Goal: Information Seeking & Learning: Learn about a topic

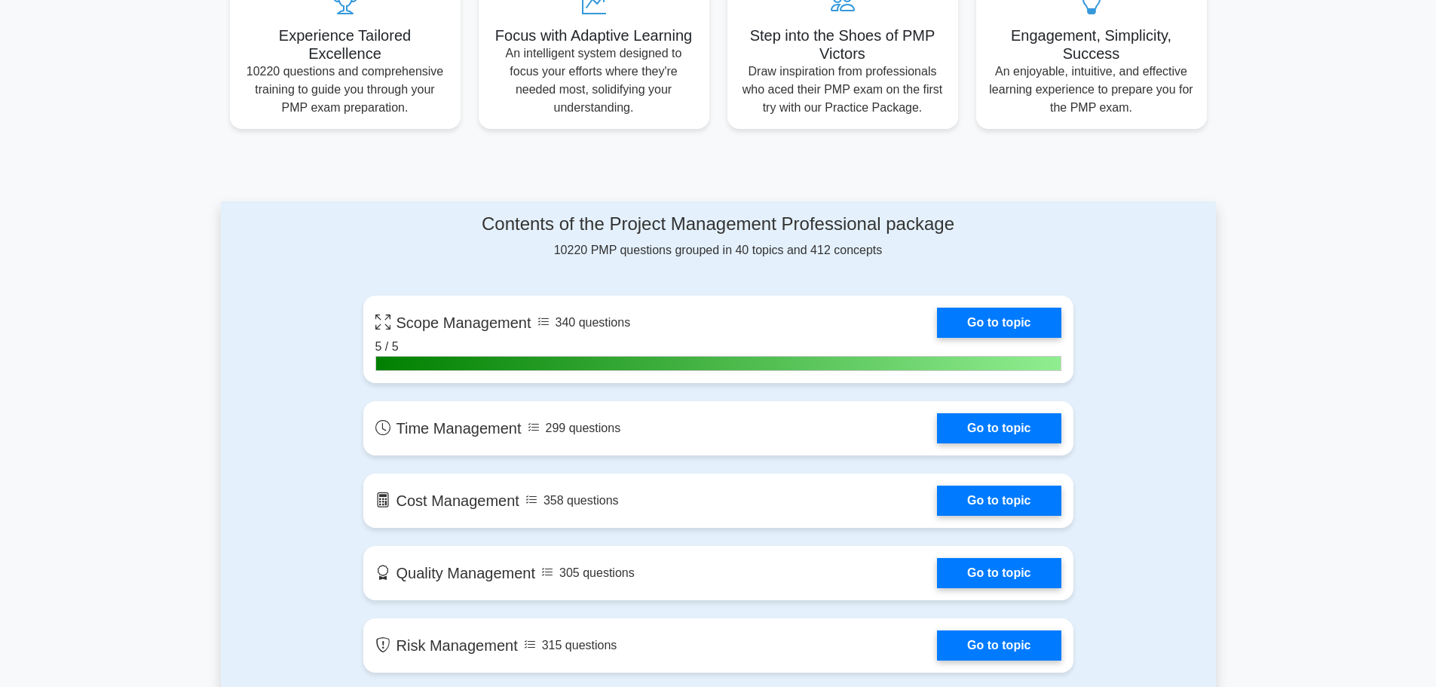
scroll to position [603, 0]
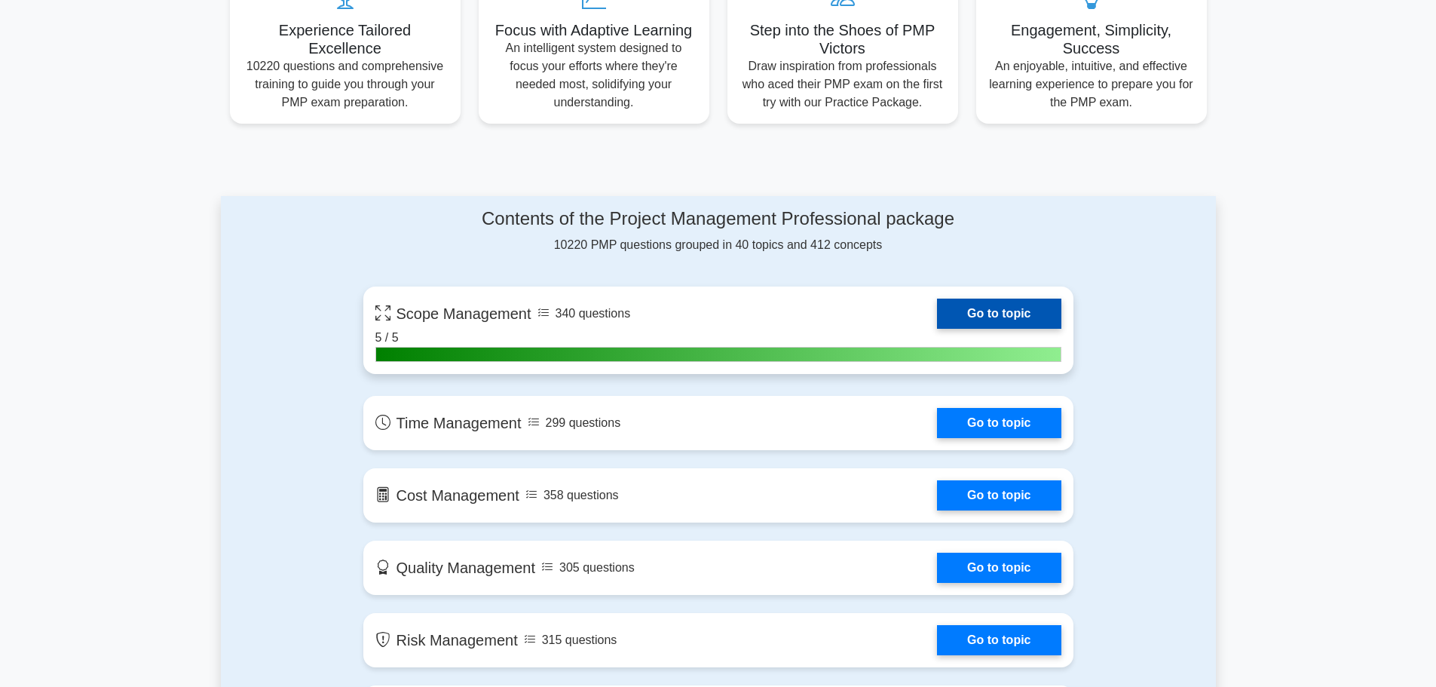
click at [1000, 317] on link "Go to topic" at bounding box center [999, 313] width 124 height 30
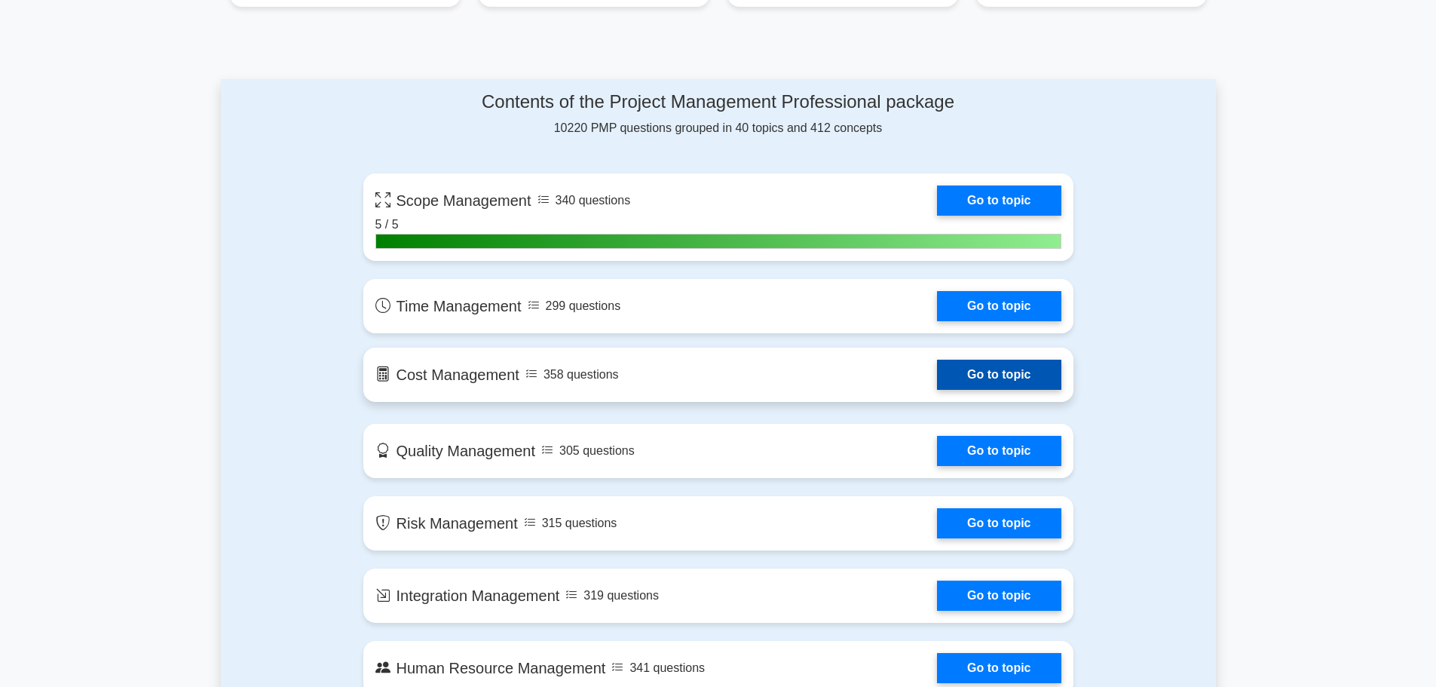
scroll to position [829, 0]
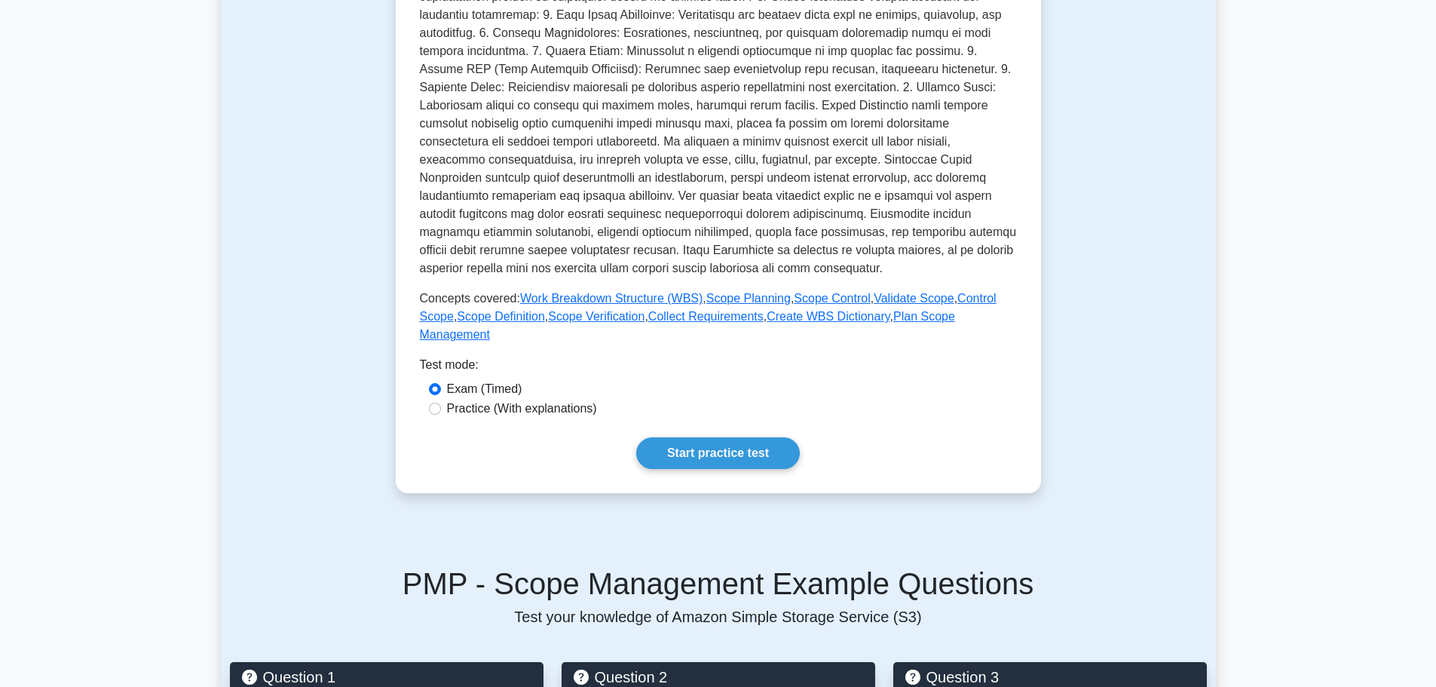
scroll to position [377, 0]
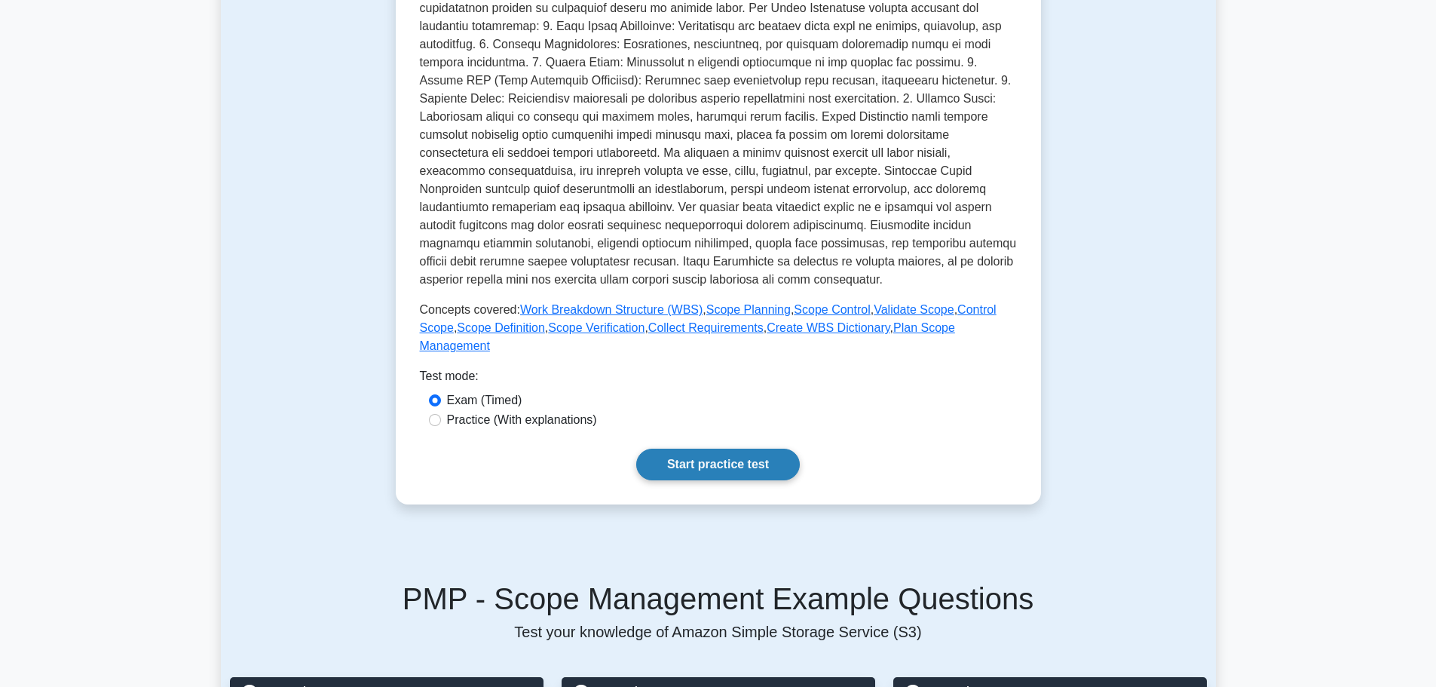
click at [767, 455] on link "Start practice test" at bounding box center [718, 464] width 164 height 32
